Goal: Check status: Check status

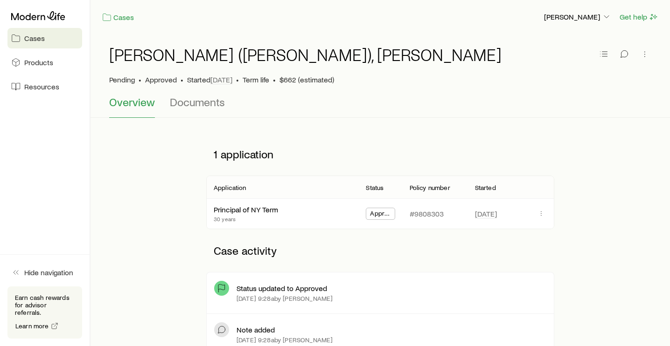
click at [387, 215] on span "Approved" at bounding box center [380, 215] width 21 height 10
click at [252, 211] on link "Principal of NY Term" at bounding box center [246, 208] width 64 height 9
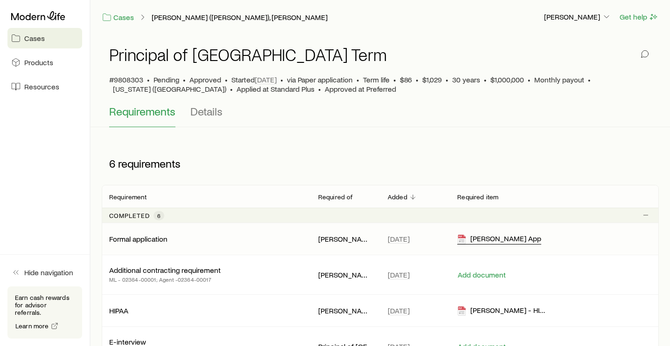
click at [490, 241] on div "[PERSON_NAME] App" at bounding box center [499, 239] width 84 height 11
click at [210, 112] on span "Details" at bounding box center [206, 111] width 32 height 13
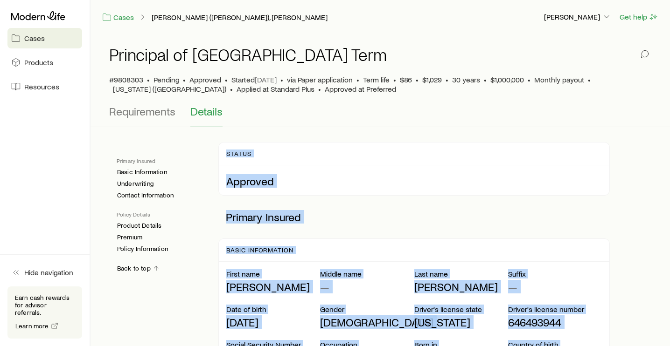
drag, startPoint x: 509, startPoint y: 286, endPoint x: 227, endPoint y: 164, distance: 307.9
copy div "Loremi Dolorsit Ametcon Adipisc Elits Doeiusmodte Incid utla Etdol Magnaa enim …"
